Goal: Entertainment & Leisure: Consume media (video, audio)

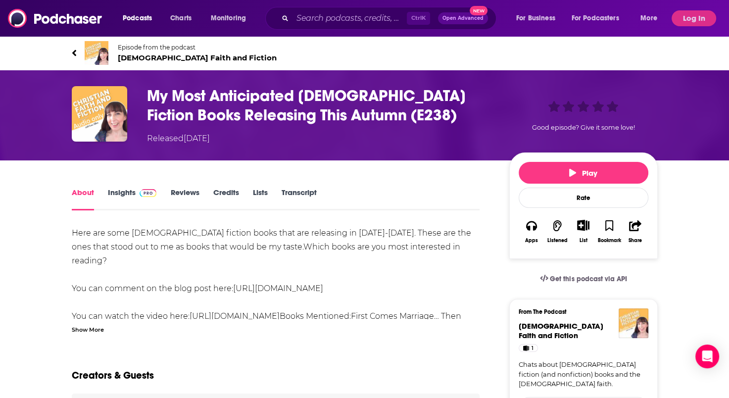
click at [362, 321] on div "Here are some [DEMOGRAPHIC_DATA] fiction books that are releasing in [DATE]-[DA…" at bounding box center [276, 279] width 408 height 107
click at [283, 96] on h1 "My Most Anticipated [DEMOGRAPHIC_DATA] Fiction Books Releasing This Autumn (E23…" at bounding box center [320, 105] width 346 height 39
click at [252, 89] on h1 "My Most Anticipated [DEMOGRAPHIC_DATA] Fiction Books Releasing This Autumn (E23…" at bounding box center [320, 105] width 346 height 39
click at [572, 172] on button "Play" at bounding box center [584, 173] width 130 height 22
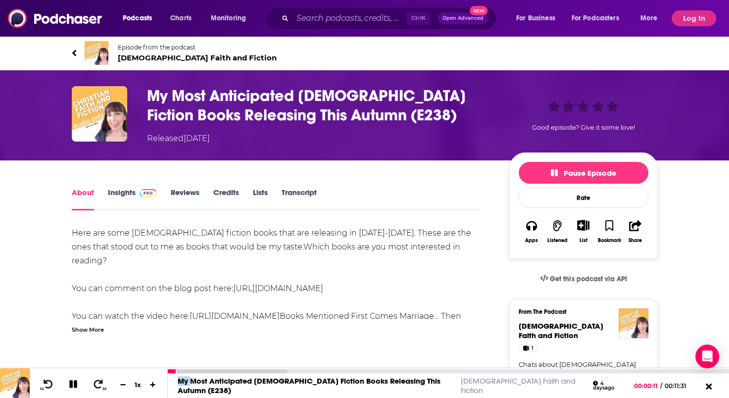
drag, startPoint x: 173, startPoint y: 374, endPoint x: 192, endPoint y: 374, distance: 18.8
click at [192, 374] on div "My Most Anticipated [DEMOGRAPHIC_DATA] Fiction Books Releasing This Autumn (E23…" at bounding box center [448, 385] width 561 height 25
click at [101, 383] on icon at bounding box center [99, 383] width 10 height 9
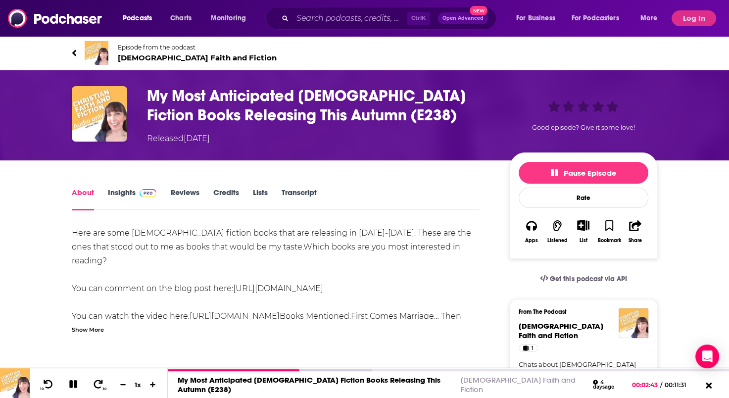
click at [256, 301] on div "Here are some [DEMOGRAPHIC_DATA] fiction books that are releasing in [DATE]-[DA…" at bounding box center [276, 330] width 408 height 208
click at [69, 384] on icon at bounding box center [73, 384] width 8 height 8
